Goal: Register for event/course

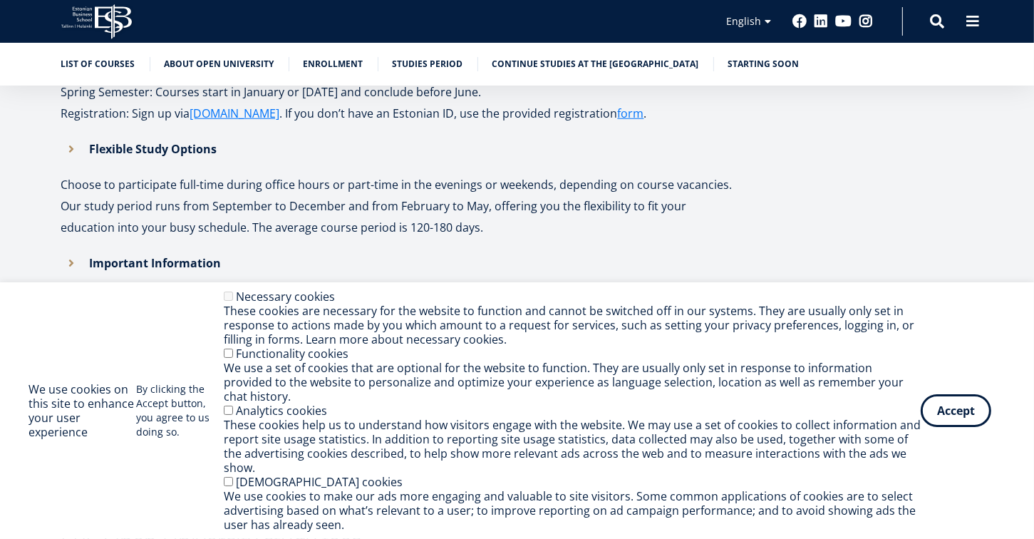
scroll to position [1306, 0]
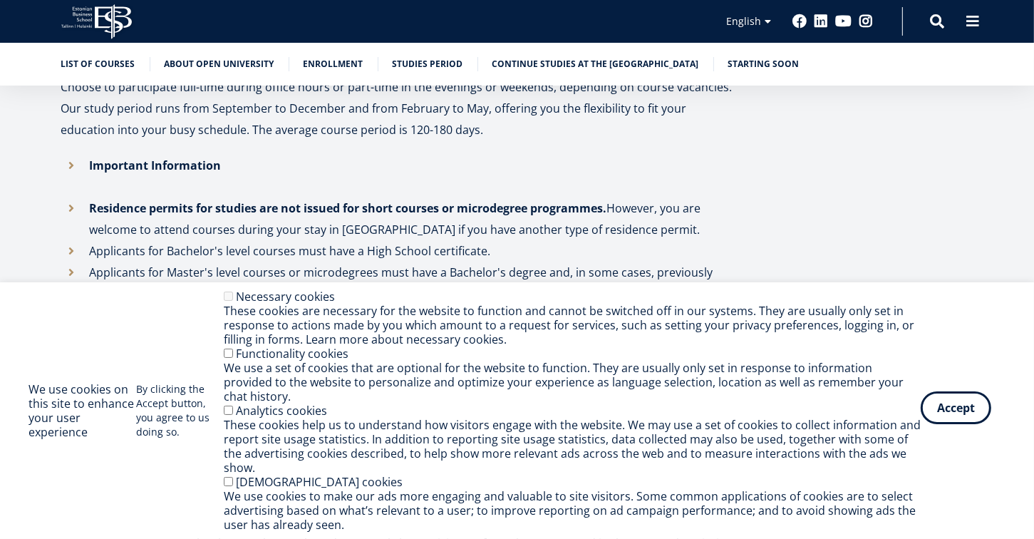
click at [973, 424] on button "Accept" at bounding box center [956, 407] width 71 height 33
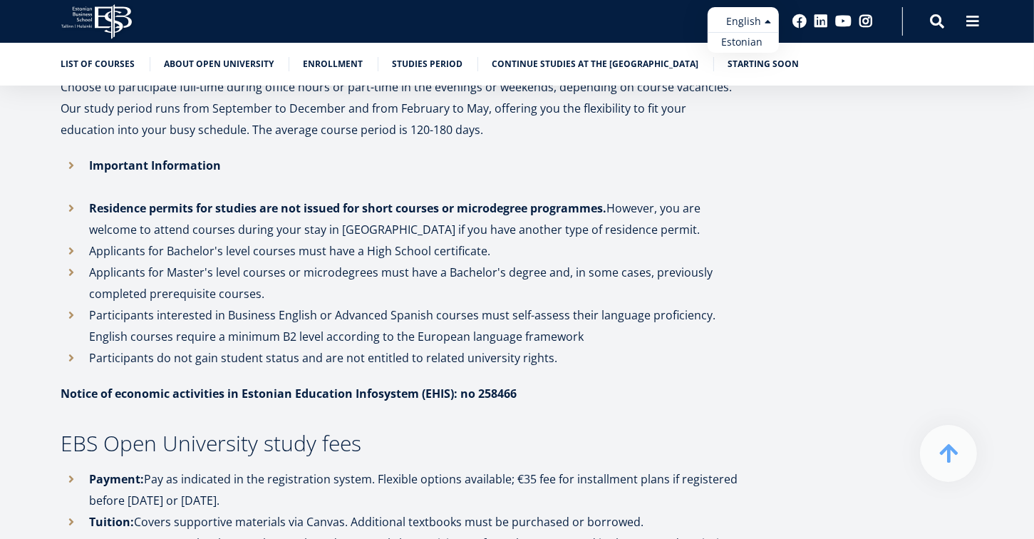
click at [770, 20] on ul "Estonian English" at bounding box center [743, 30] width 71 height 46
click at [740, 37] on link "Estonian" at bounding box center [743, 42] width 71 height 21
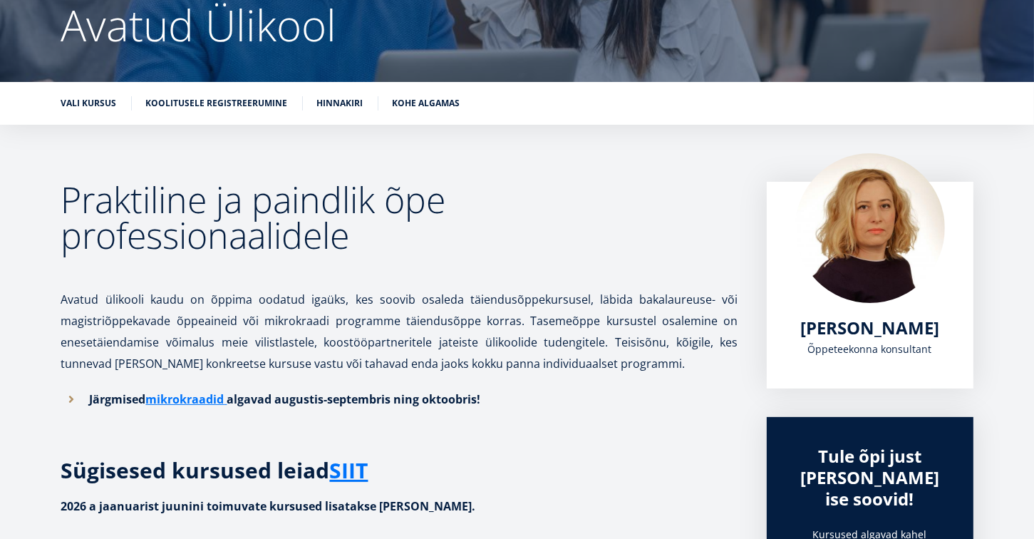
scroll to position [147, 0]
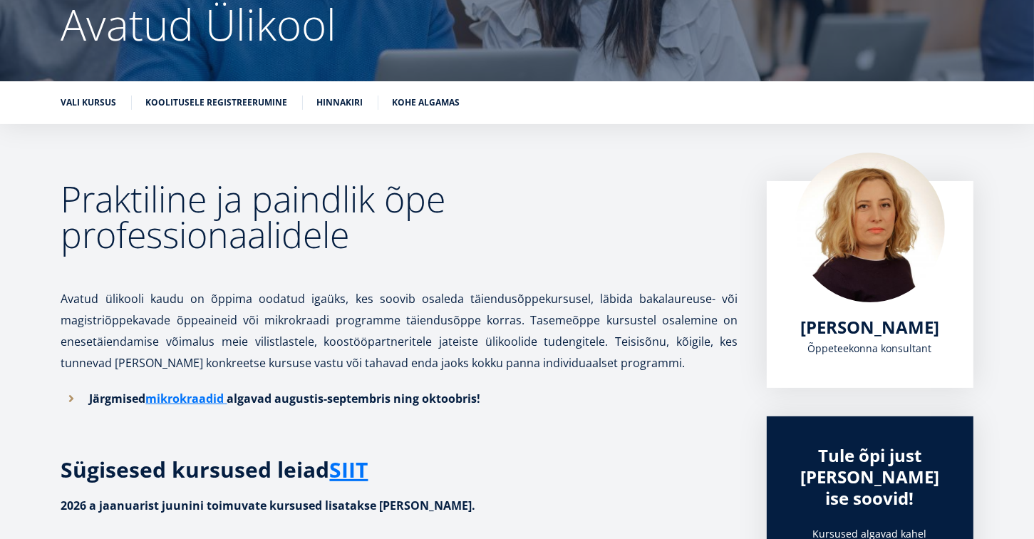
click at [92, 106] on link "Vali kursus" at bounding box center [89, 102] width 56 height 14
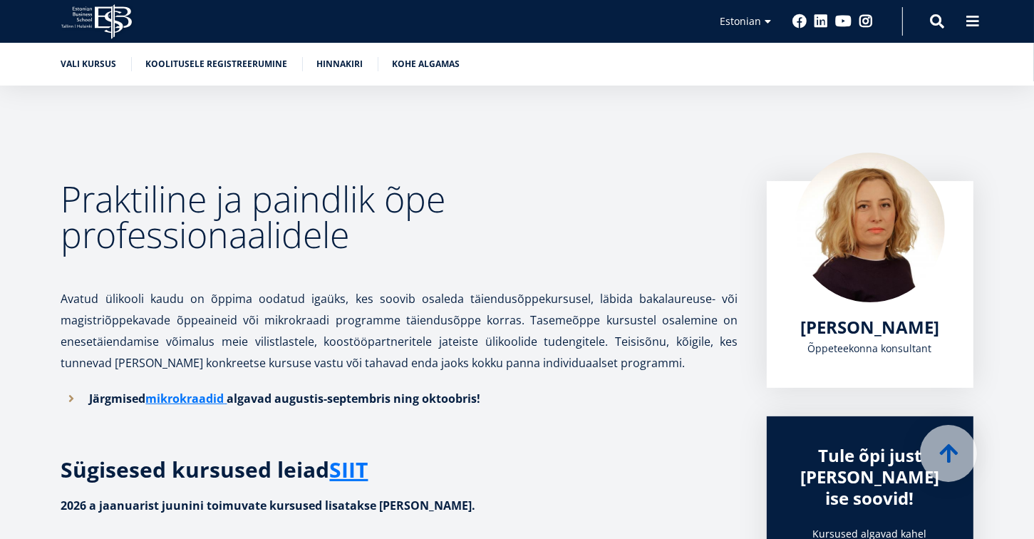
scroll to position [492, 0]
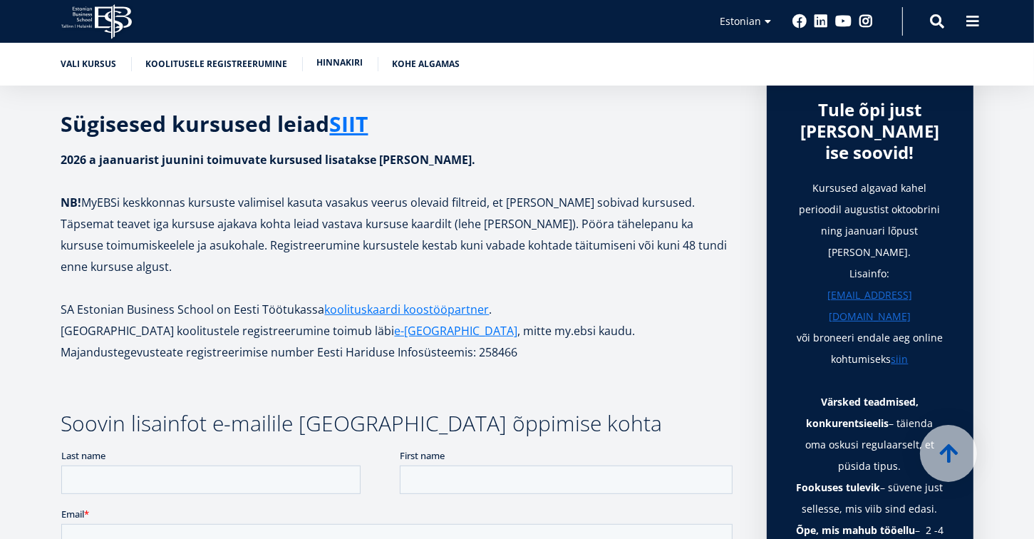
click at [333, 57] on link "Hinnakiri" at bounding box center [340, 63] width 46 height 14
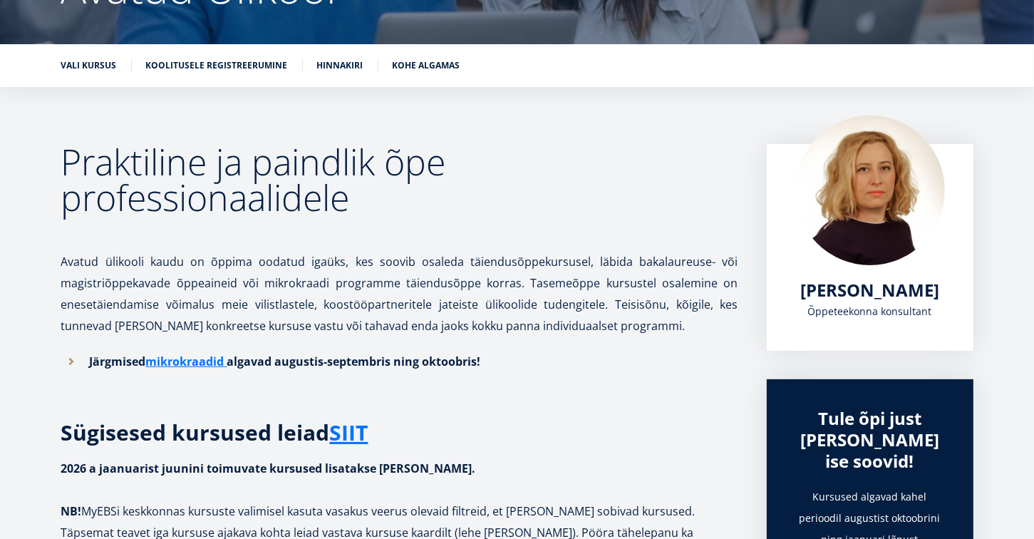
scroll to position [192, 0]
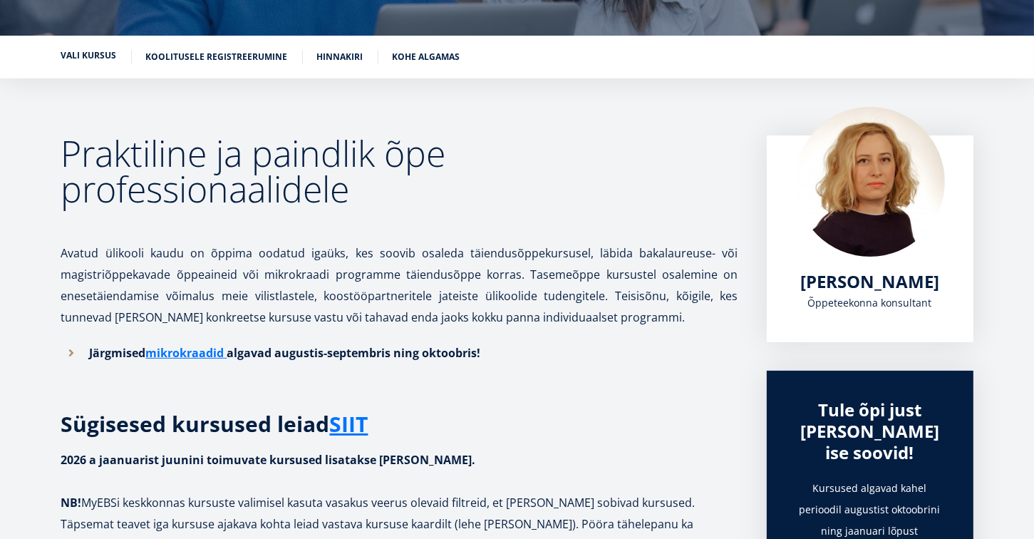
click at [99, 56] on link "Vali kursus" at bounding box center [89, 55] width 56 height 14
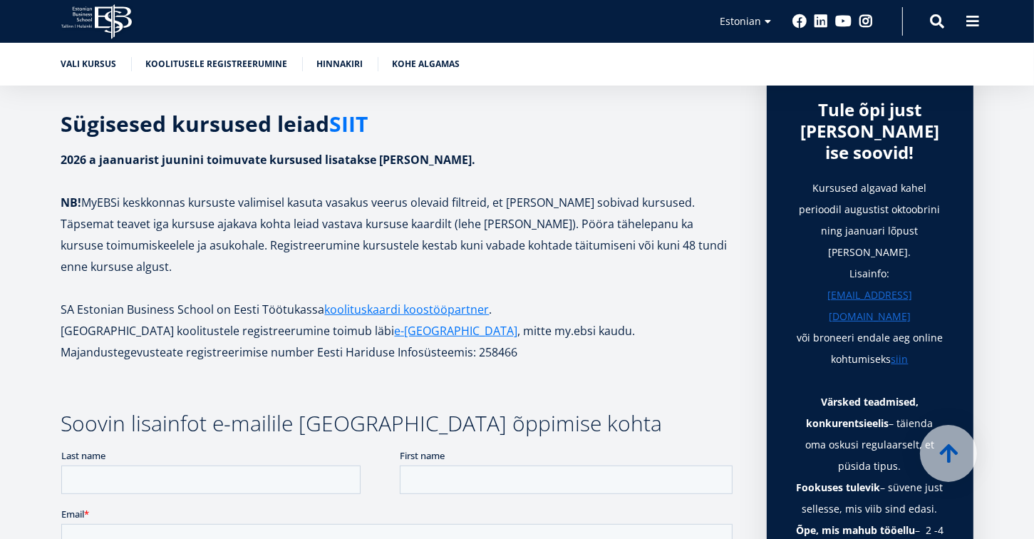
click at [354, 123] on link "SIIT" at bounding box center [349, 123] width 38 height 21
